Goal: Check status: Check status

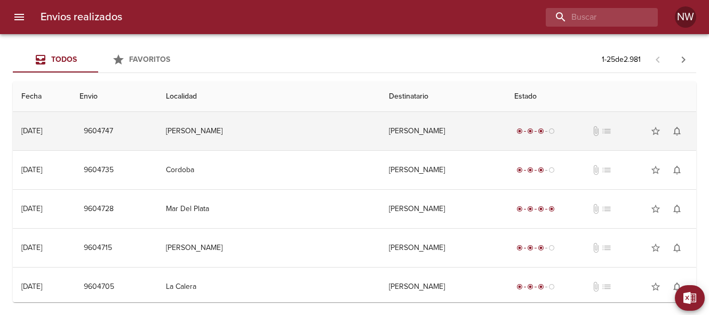
click at [380, 131] on td "[PERSON_NAME]" at bounding box center [442, 131] width 125 height 38
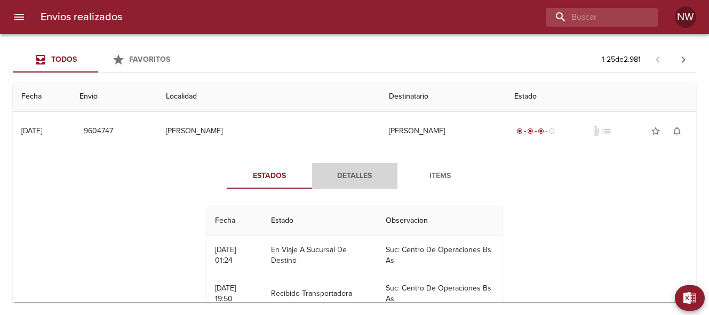
click at [353, 174] on span "Detalles" at bounding box center [354, 176] width 73 height 13
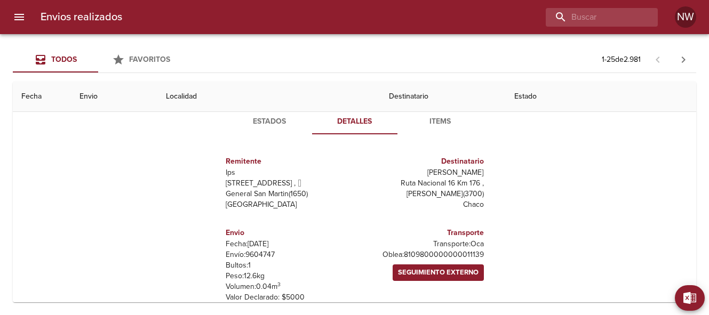
scroll to position [55, 0]
click at [555, 209] on div "Estados Detalles Items Remitente Ips [STREET_ADDRESS][PERSON_NAME] ( 1650 ) [GE…" at bounding box center [354, 211] width 666 height 233
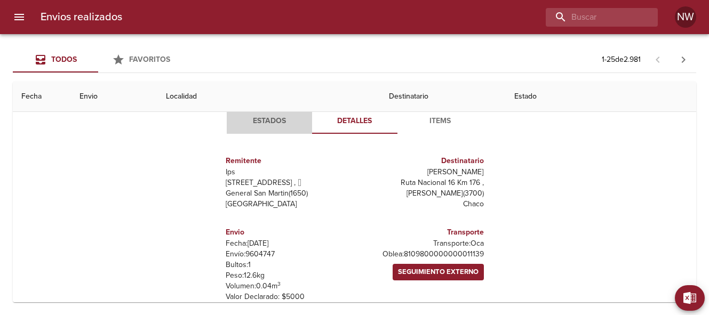
click at [275, 122] on span "Estados" at bounding box center [269, 121] width 73 height 13
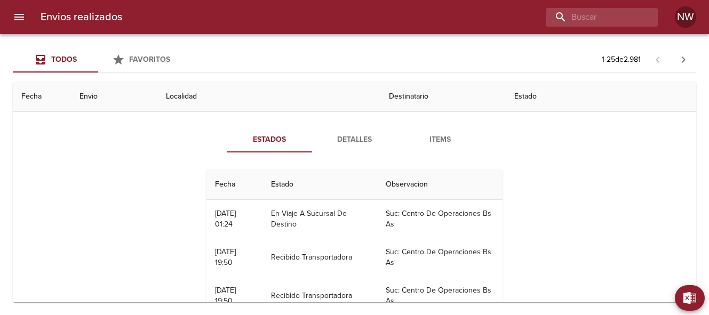
scroll to position [0, 0]
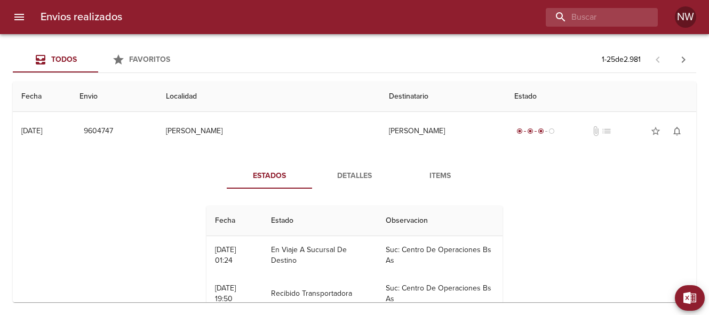
click at [552, 181] on div "Estados Detalles Items Fecha Estado Observacion 23/09 [DATE] 01:24 En Viaje A S…" at bounding box center [354, 286] width 666 height 273
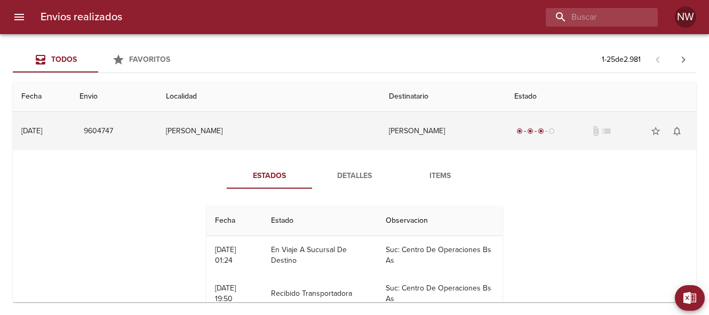
click at [380, 127] on td "[PERSON_NAME]" at bounding box center [442, 131] width 125 height 38
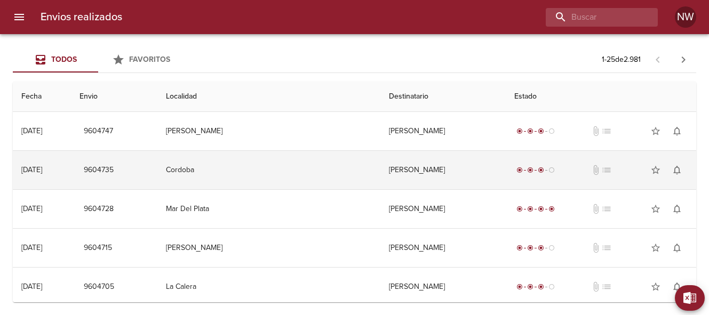
click at [380, 169] on td "[PERSON_NAME]" at bounding box center [442, 170] width 125 height 38
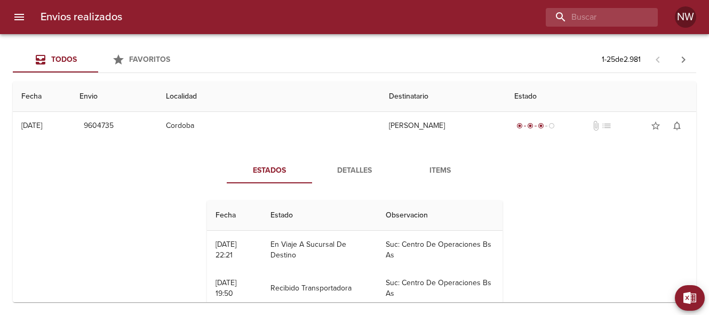
scroll to position [46, 0]
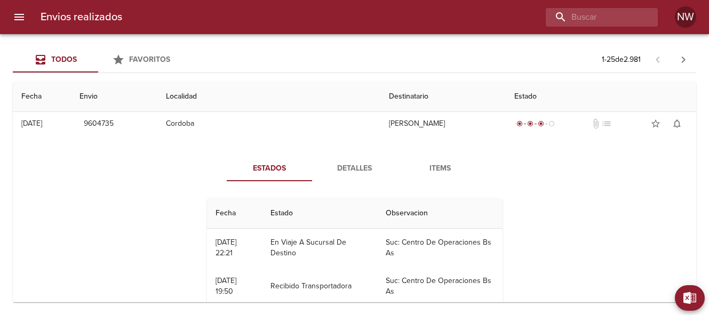
click at [360, 169] on span "Detalles" at bounding box center [354, 168] width 73 height 13
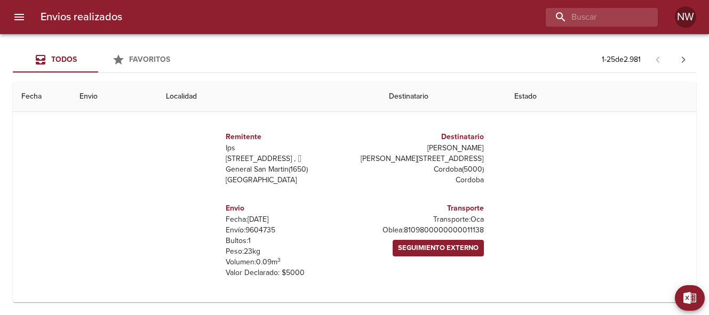
scroll to position [118, 0]
click at [412, 100] on th "Destinatario" at bounding box center [442, 97] width 125 height 30
click at [436, 92] on th "Destinatario" at bounding box center [442, 97] width 125 height 30
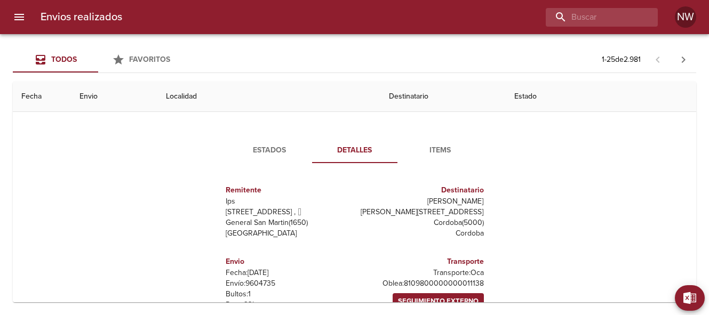
scroll to position [64, 0]
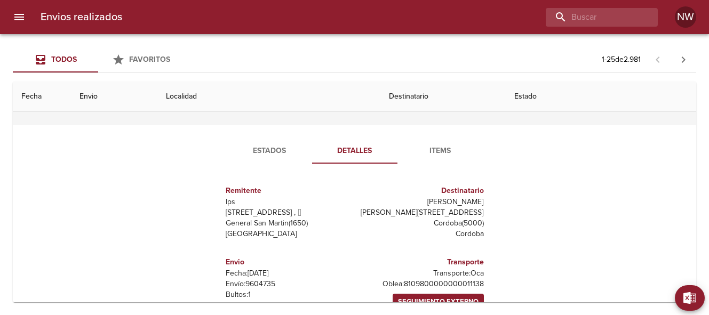
click at [380, 122] on td "[PERSON_NAME]" at bounding box center [442, 106] width 125 height 38
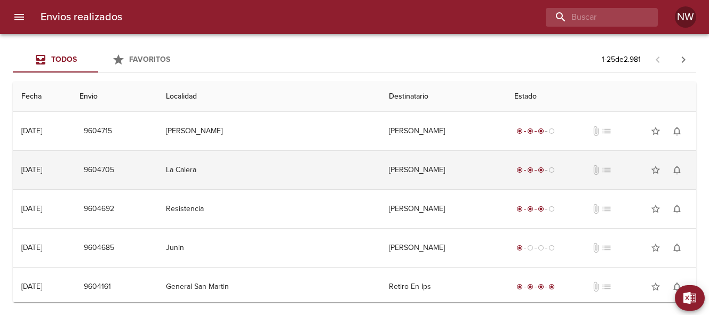
scroll to position [119, 0]
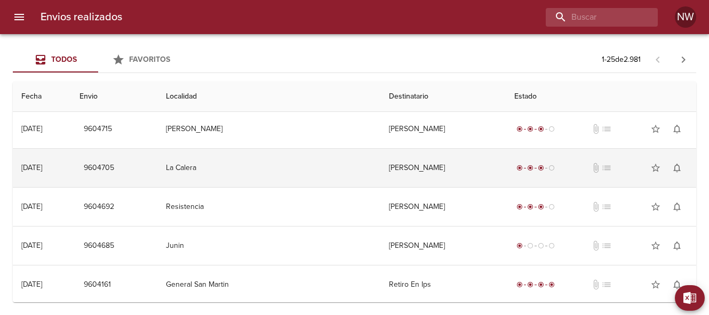
click at [380, 169] on td "[PERSON_NAME]" at bounding box center [442, 168] width 125 height 38
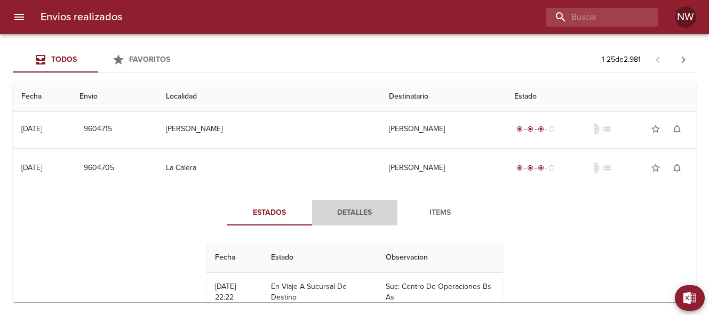
click at [353, 214] on span "Detalles" at bounding box center [354, 212] width 73 height 13
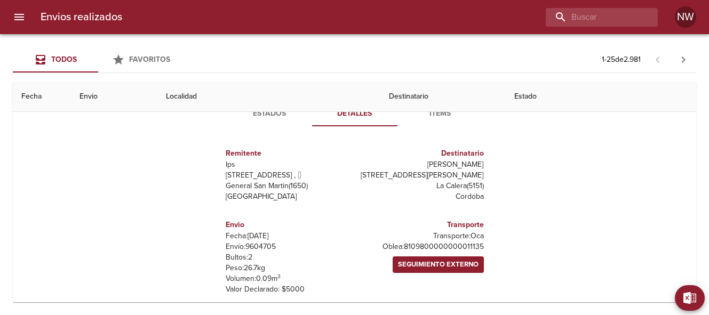
scroll to position [217, 0]
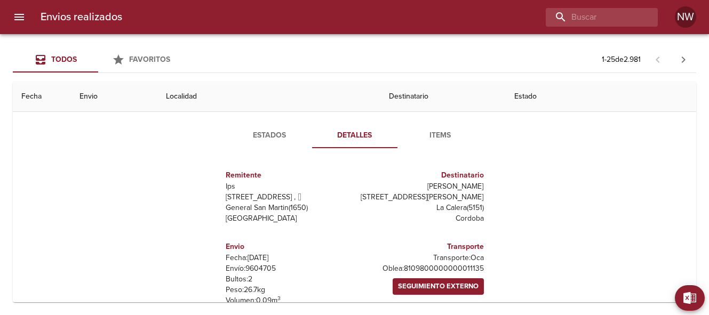
click at [362, 170] on h6 "Destinatario" at bounding box center [421, 176] width 125 height 12
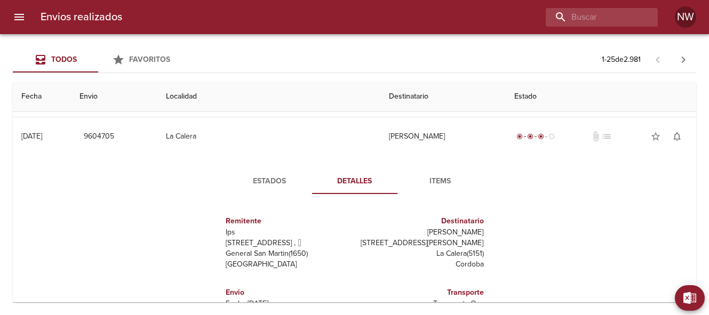
scroll to position [149, 0]
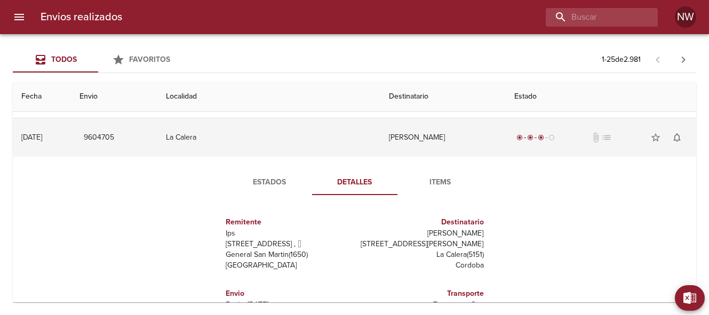
click at [380, 136] on td "[PERSON_NAME]" at bounding box center [442, 137] width 125 height 38
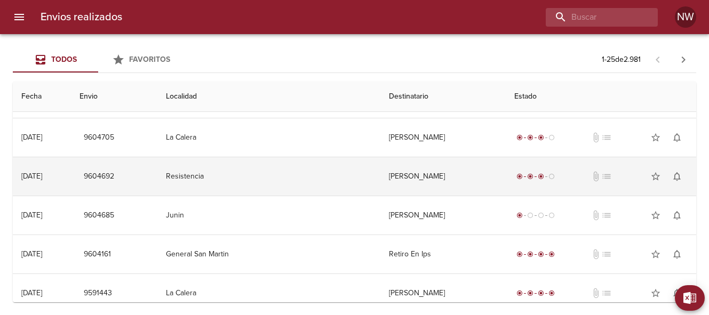
click at [380, 178] on td "[PERSON_NAME]" at bounding box center [442, 176] width 125 height 38
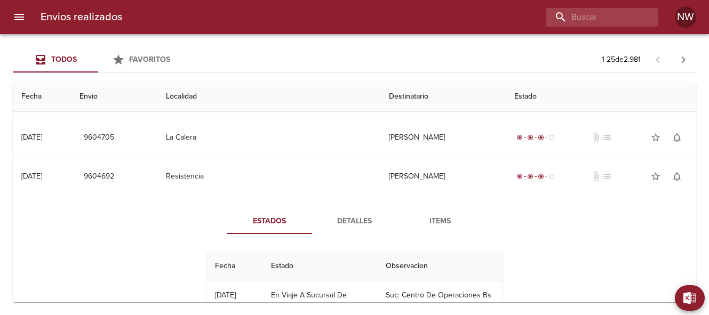
click at [347, 224] on span "Detalles" at bounding box center [354, 221] width 73 height 13
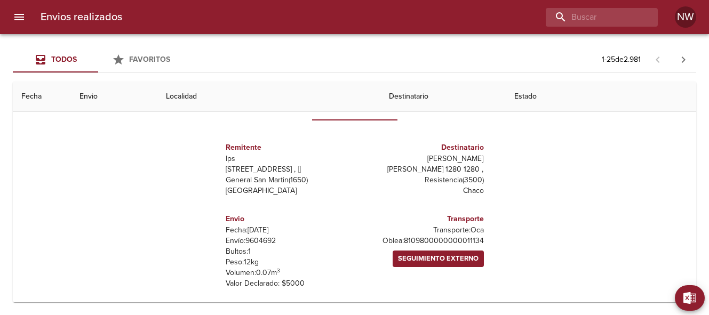
scroll to position [265, 0]
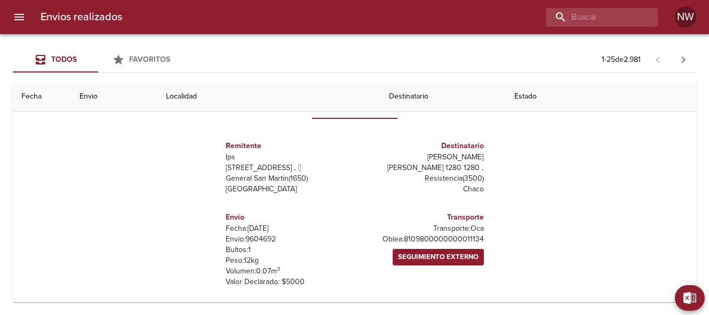
click at [366, 114] on button "Detalles" at bounding box center [354, 106] width 85 height 26
click at [368, 115] on button "Detalles" at bounding box center [354, 106] width 85 height 26
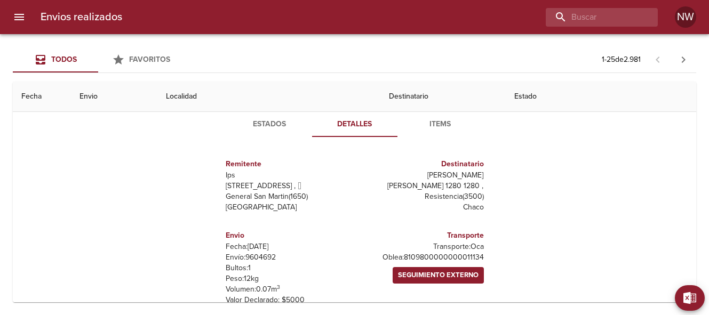
click at [369, 124] on span "Detalles" at bounding box center [354, 124] width 73 height 13
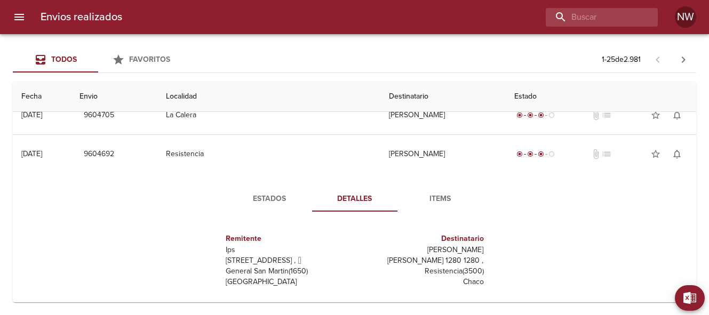
scroll to position [169, 0]
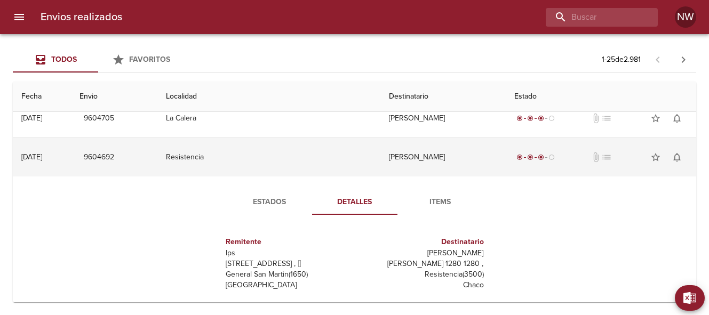
click at [380, 158] on td "[PERSON_NAME]" at bounding box center [442, 157] width 125 height 38
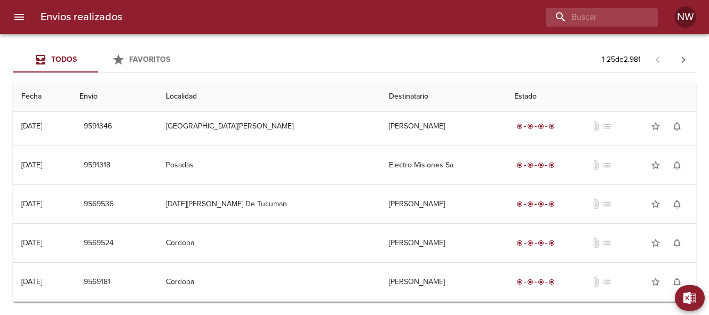
scroll to position [0, 0]
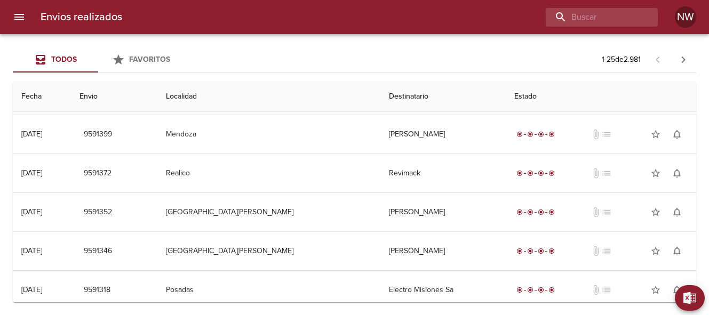
scroll to position [426, 0]
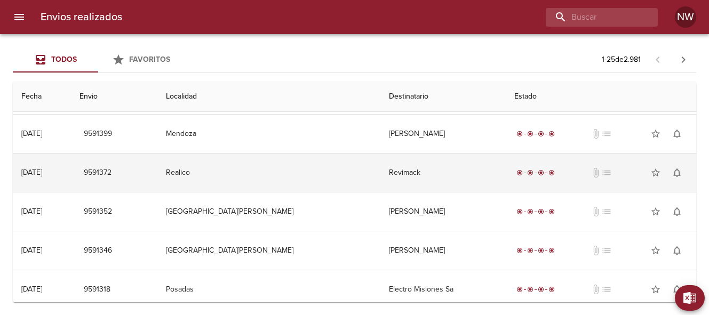
click at [406, 180] on td "Revimack" at bounding box center [442, 173] width 125 height 38
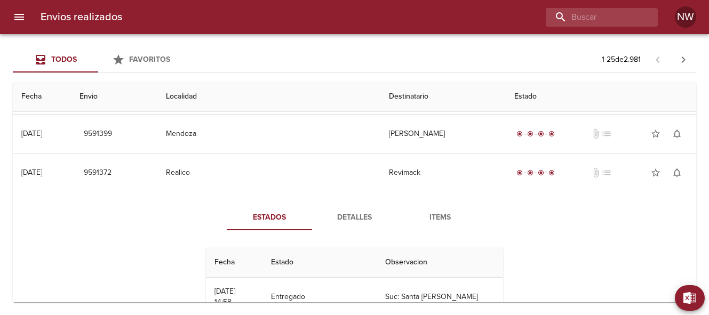
click at [355, 213] on span "Detalles" at bounding box center [354, 217] width 73 height 13
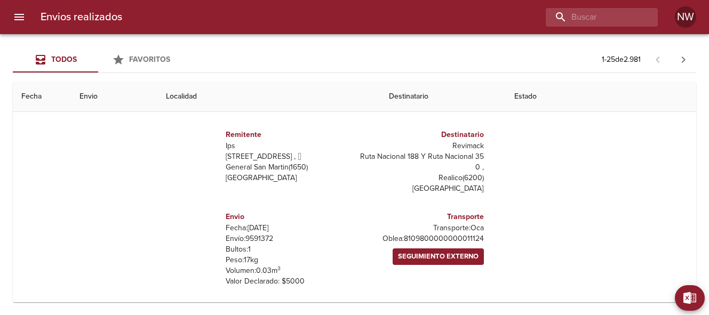
scroll to position [556, 0]
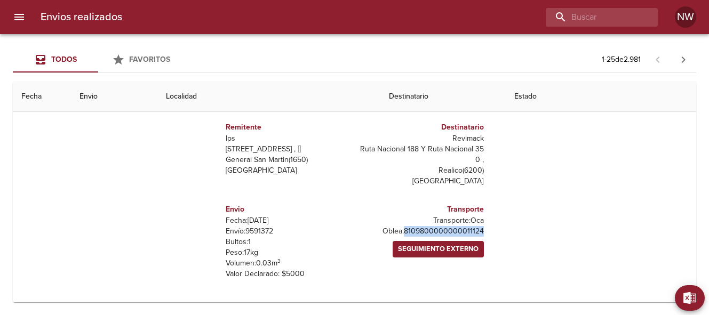
drag, startPoint x: 480, startPoint y: 230, endPoint x: 403, endPoint y: 231, distance: 76.3
click at [403, 231] on div "Transporte Transporte: Oca Oblea: 8109800000000011124 Seguimiento Externo" at bounding box center [421, 241] width 133 height 93
copy p "8109800000000011124"
click at [571, 174] on div "Estados Detalles Items Remitente Ips Calle 70 4467 ,   General San Martin ( 165…" at bounding box center [354, 183] width 666 height 243
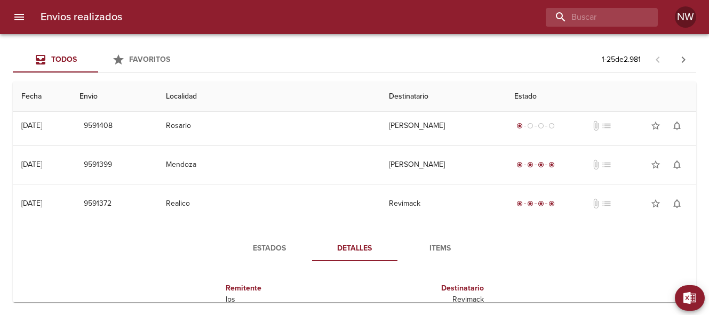
scroll to position [373, 0]
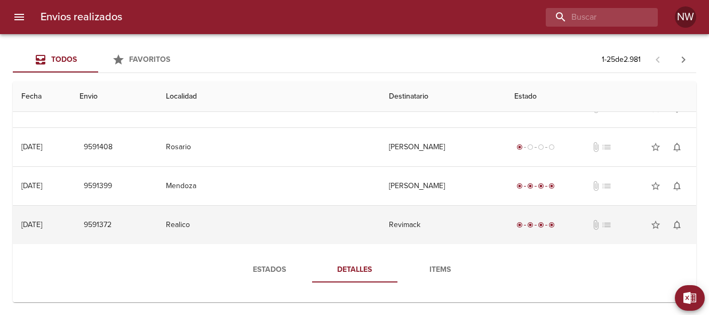
click at [380, 233] on td "Revimack" at bounding box center [442, 225] width 125 height 38
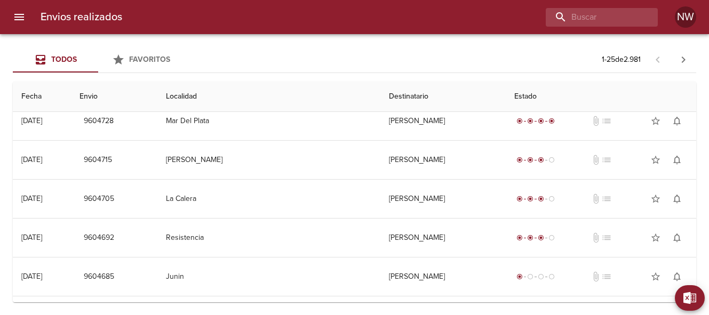
scroll to position [0, 0]
